Goal: Navigation & Orientation: Find specific page/section

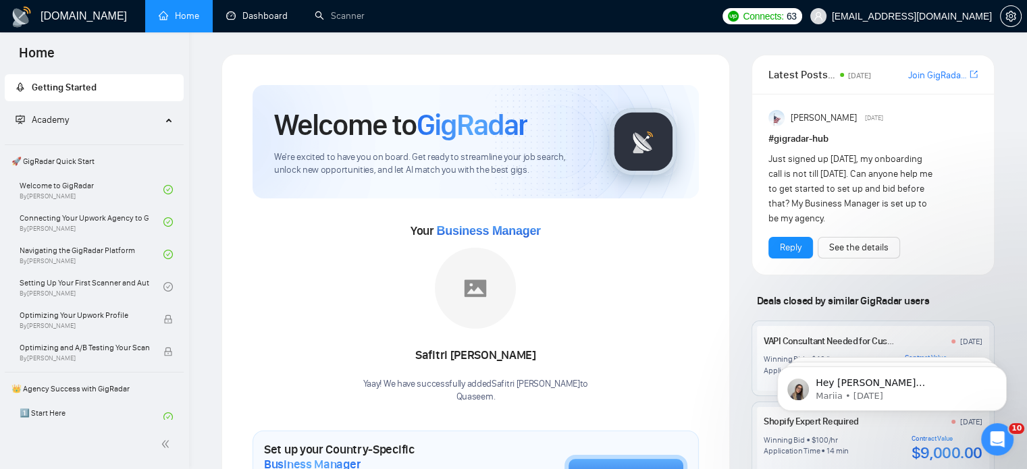
drag, startPoint x: 250, startPoint y: 21, endPoint x: 319, endPoint y: 48, distance: 73.3
click at [250, 21] on link "Dashboard" at bounding box center [256, 15] width 61 height 11
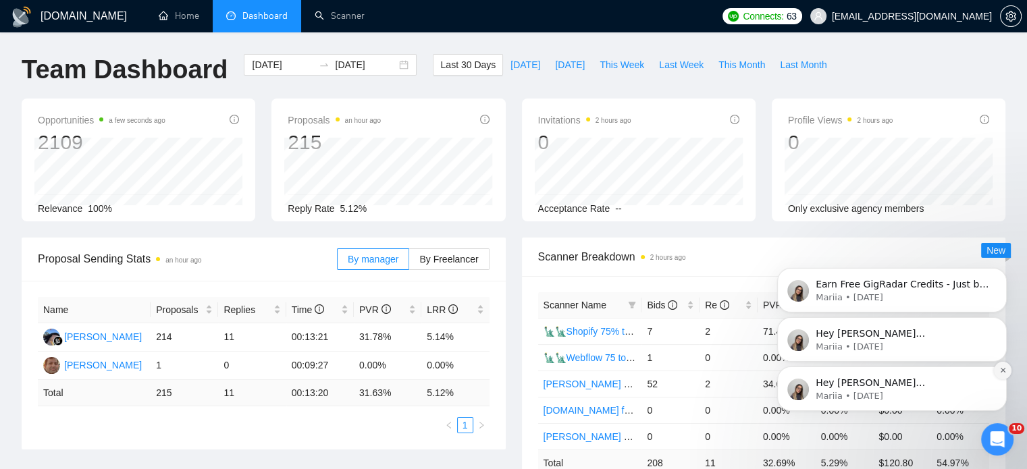
click at [1000, 374] on button "Dismiss notification" at bounding box center [1003, 371] width 18 height 18
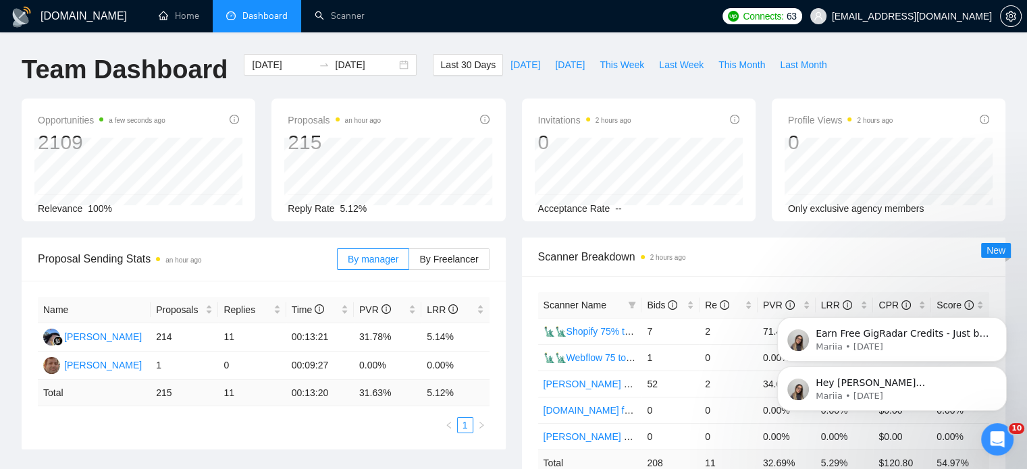
click at [1000, 374] on icon "Dismiss notification" at bounding box center [1003, 371] width 6 height 6
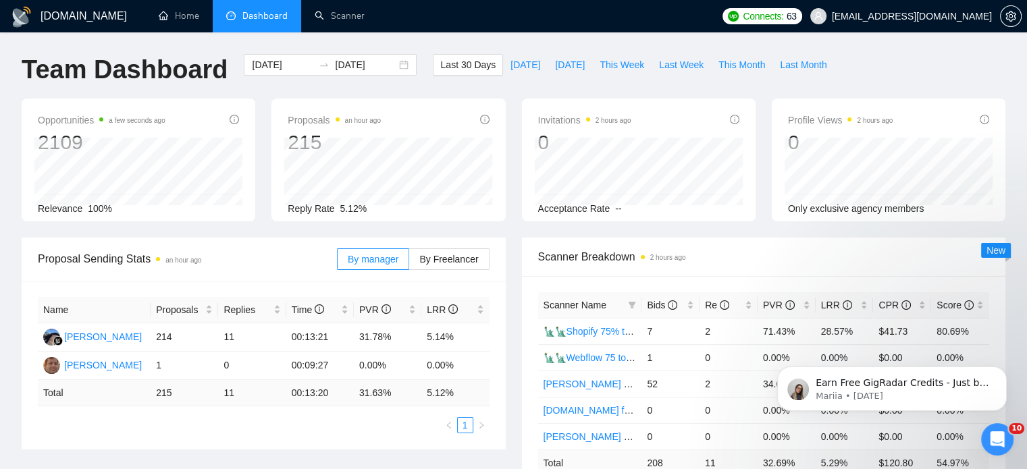
click at [1000, 374] on button "Dismiss notification" at bounding box center [1003, 371] width 14 height 14
click at [1001, 374] on button "Dismiss notification" at bounding box center [1003, 371] width 18 height 18
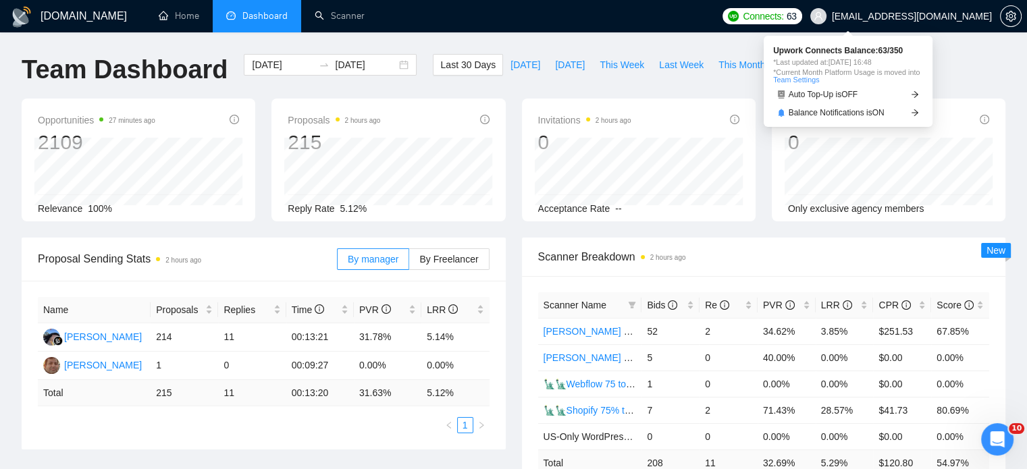
click at [783, 18] on span "Connects:" at bounding box center [763, 16] width 41 height 15
